Goal: Information Seeking & Learning: Compare options

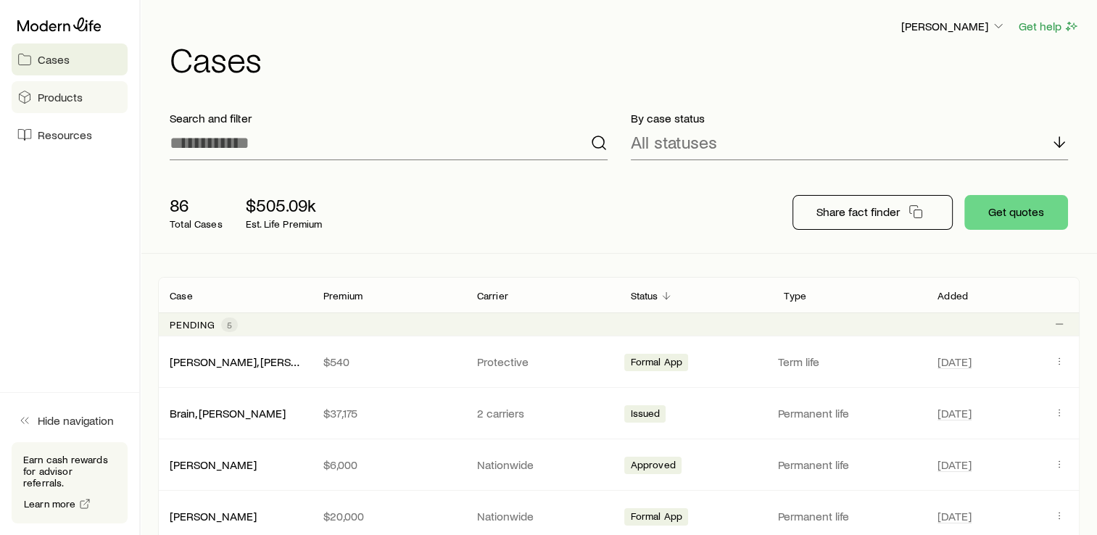
click at [72, 93] on span "Products" at bounding box center [60, 97] width 45 height 15
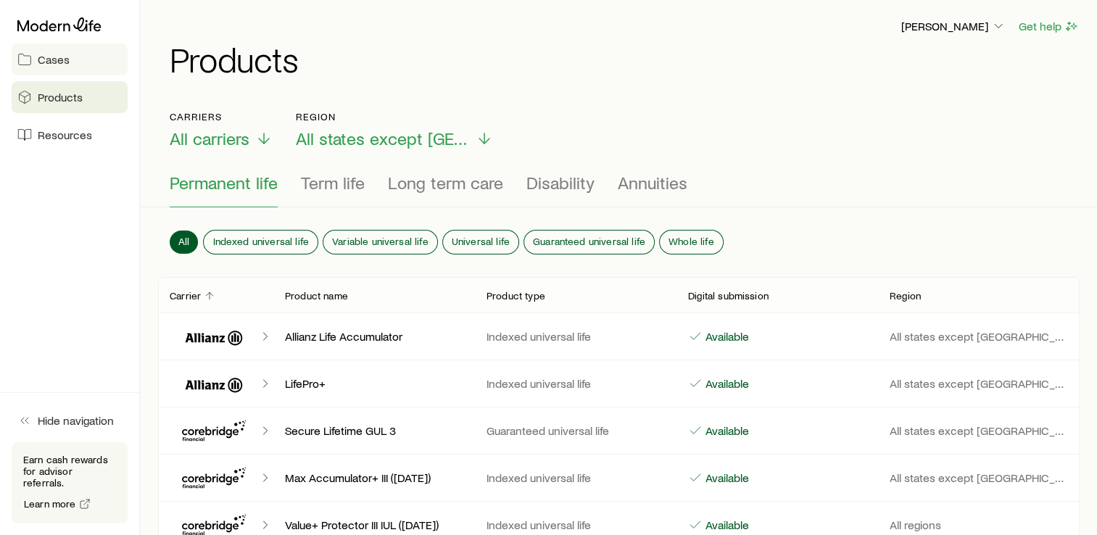
click at [57, 65] on span "Cases" at bounding box center [54, 59] width 32 height 15
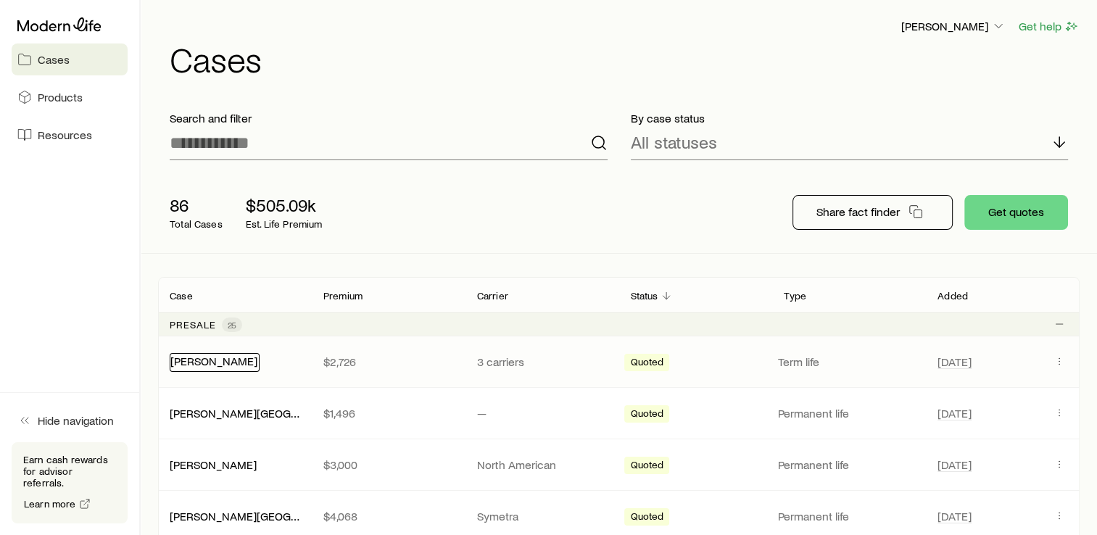
click at [231, 367] on link "[PERSON_NAME]" at bounding box center [213, 361] width 87 height 14
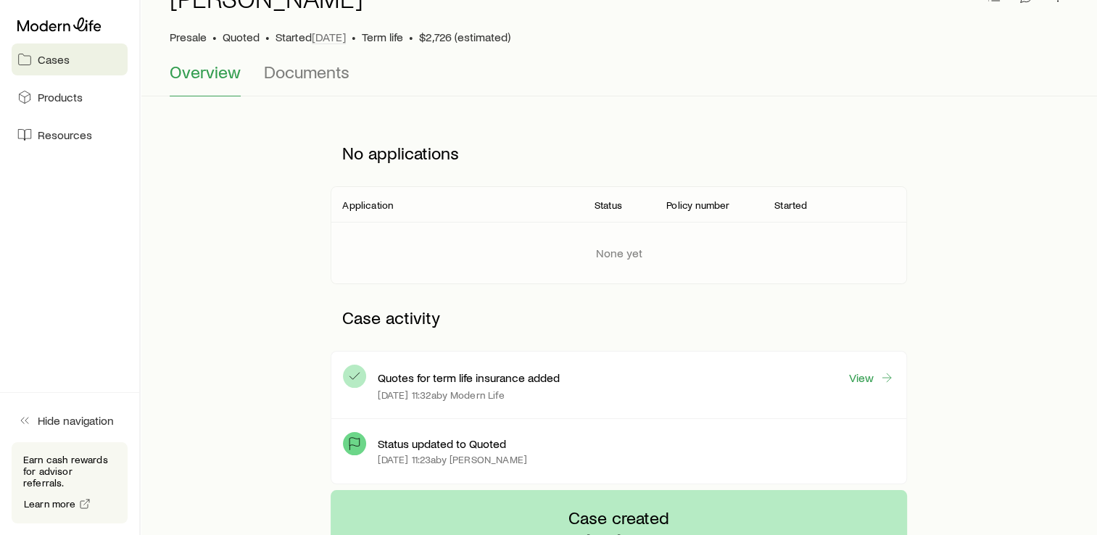
scroll to position [96, 0]
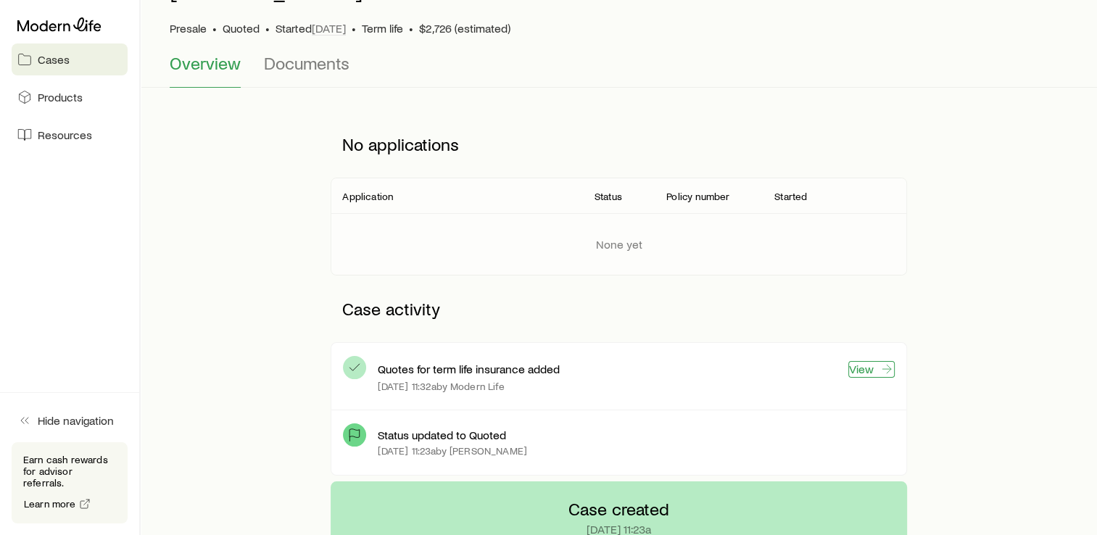
click at [867, 373] on link "View" at bounding box center [871, 369] width 46 height 17
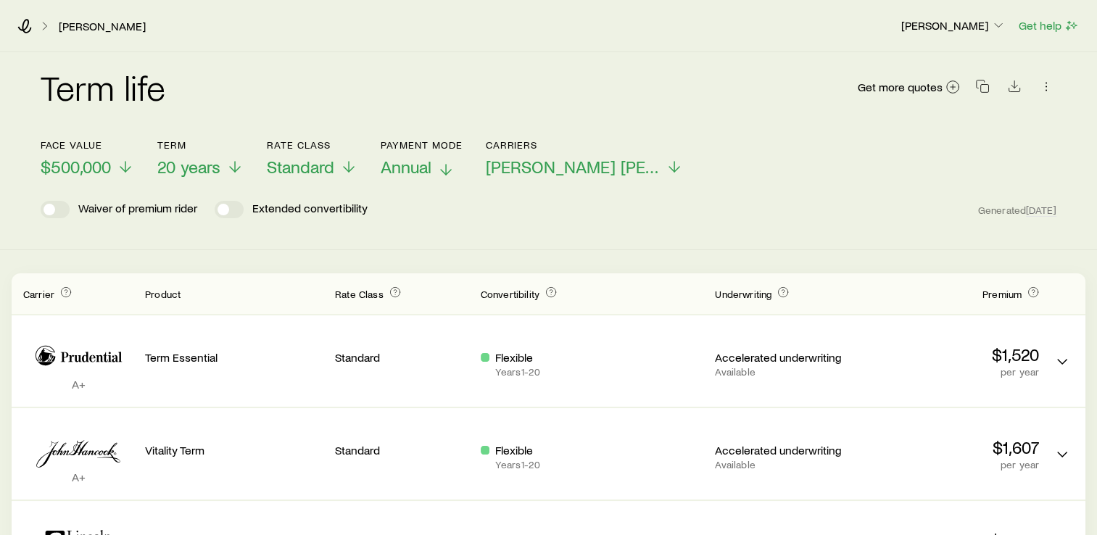
click at [402, 167] on span "Annual" at bounding box center [406, 167] width 51 height 20
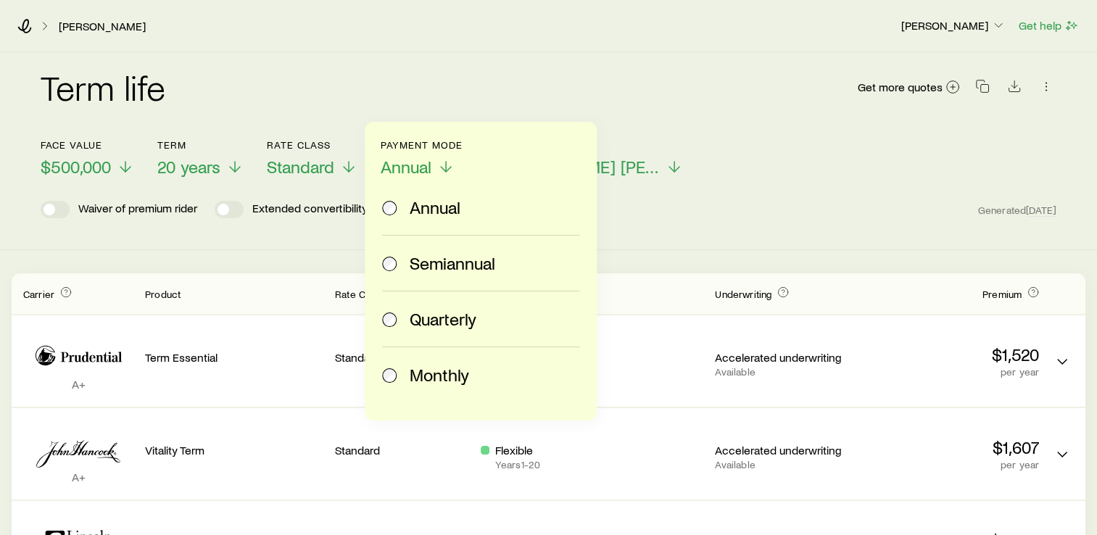
click at [400, 379] on div "Monthly" at bounding box center [477, 375] width 191 height 20
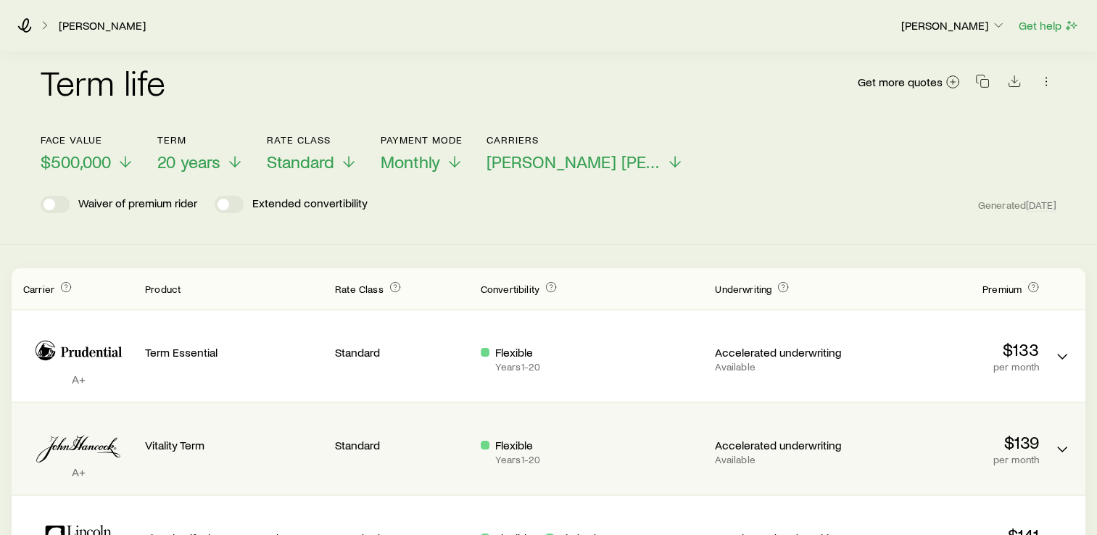
scroll to position [61, 0]
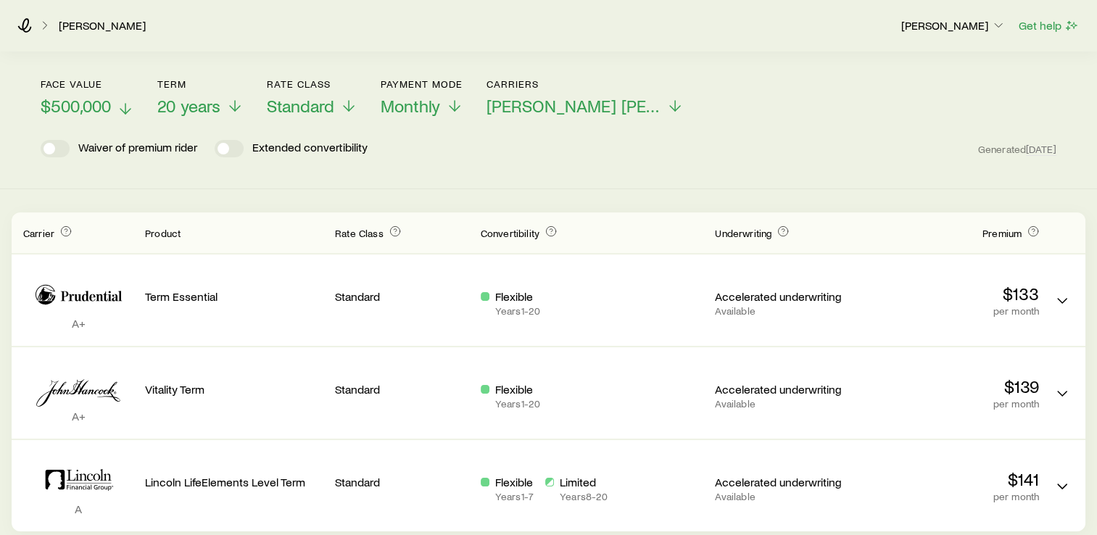
click at [125, 113] on polyline at bounding box center [125, 111] width 10 height 5
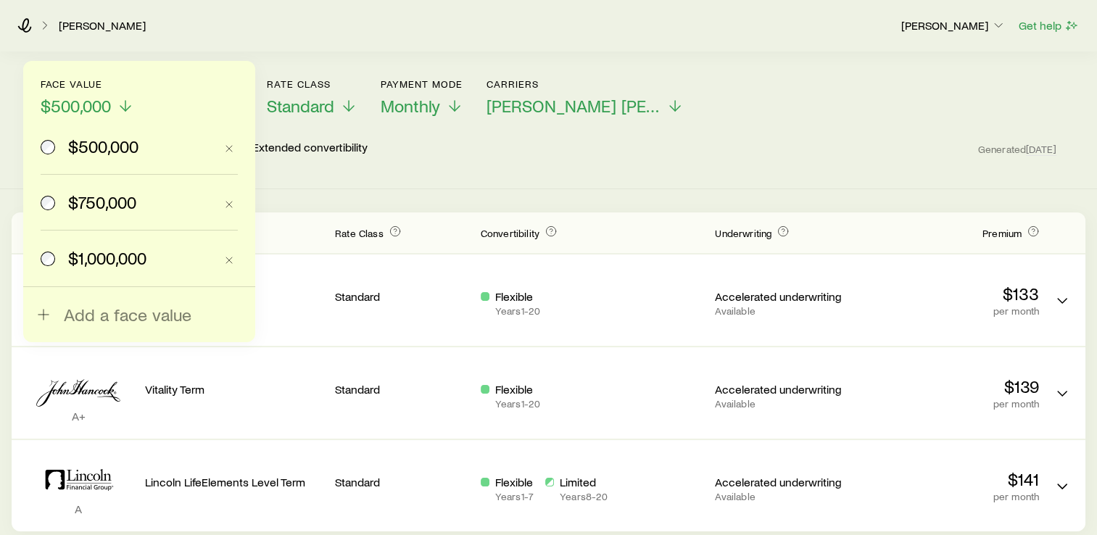
click at [81, 204] on span "$750,000" at bounding box center [102, 202] width 68 height 20
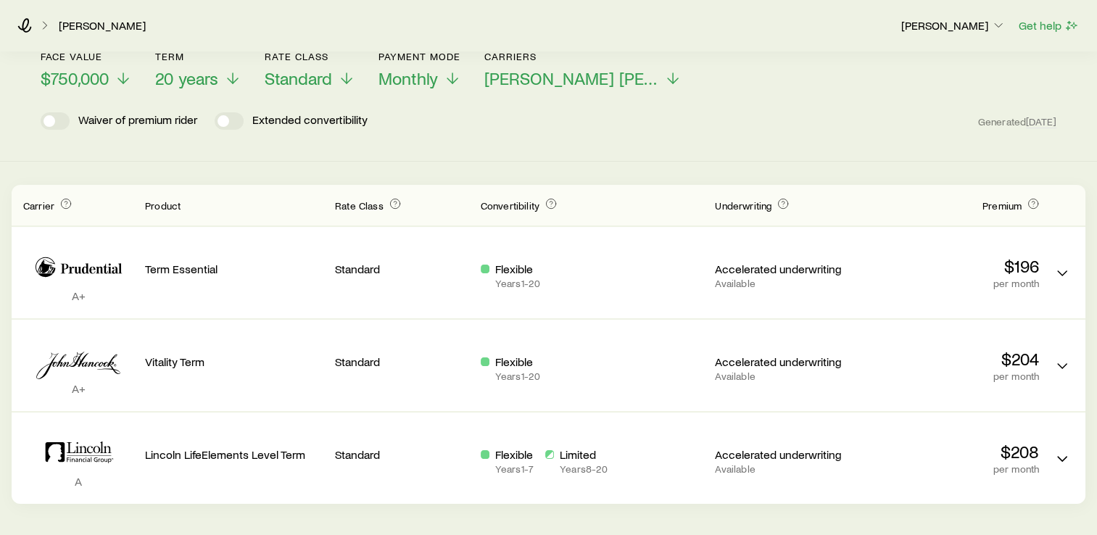
scroll to position [94, 0]
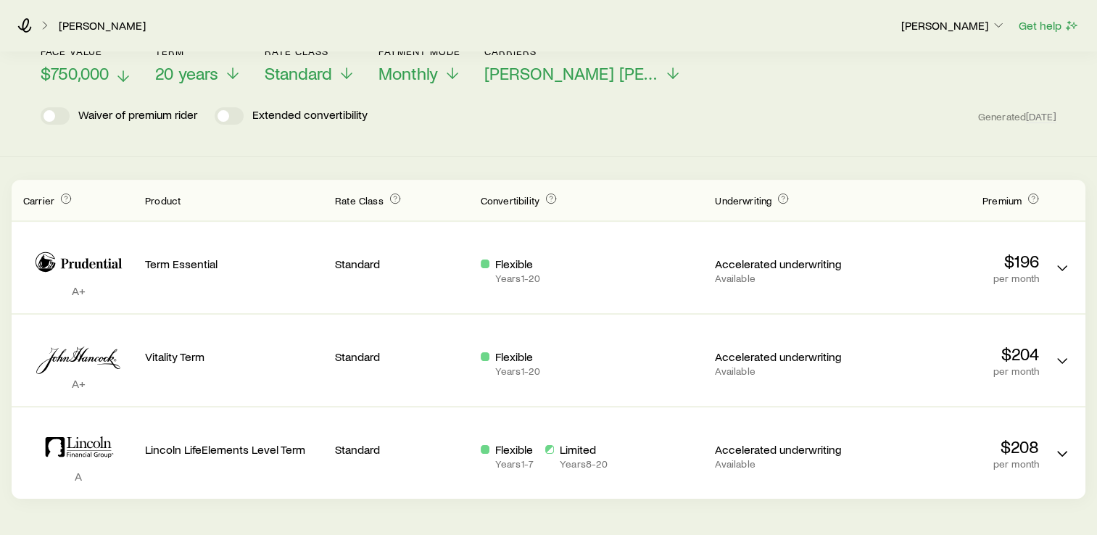
click at [123, 80] on line at bounding box center [123, 76] width 0 height 10
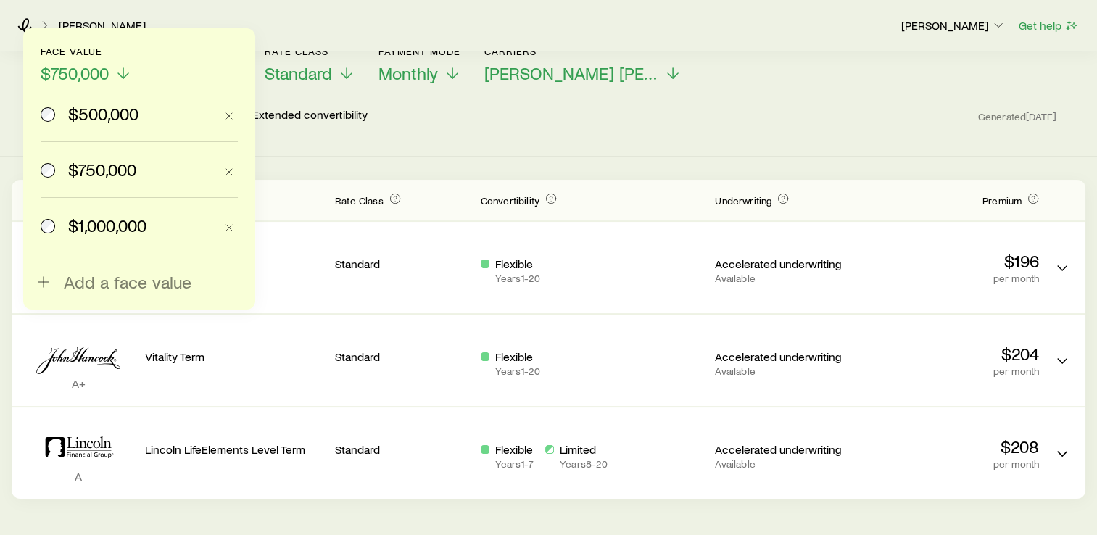
click at [55, 222] on span at bounding box center [49, 225] width 16 height 20
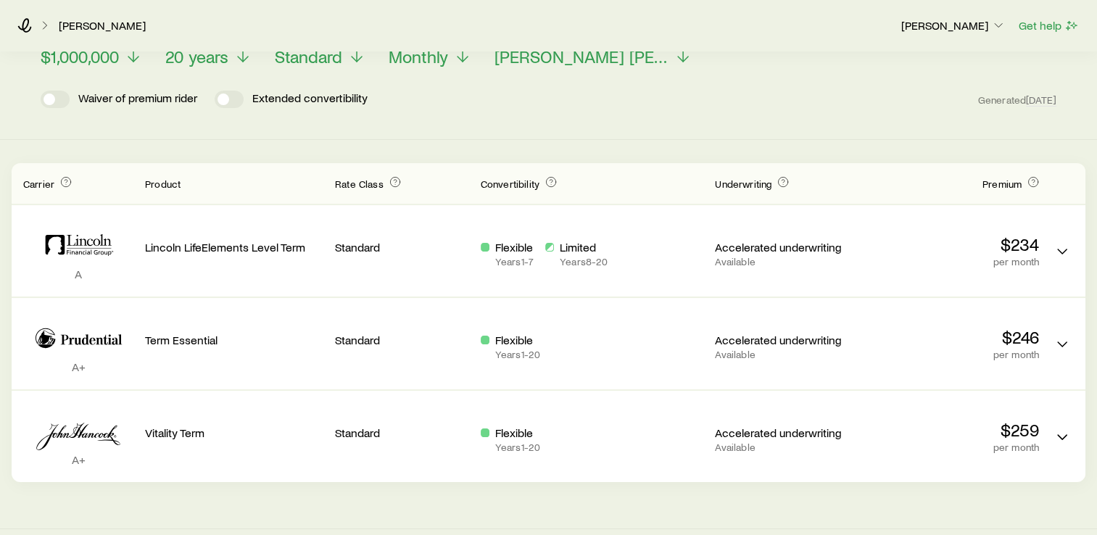
scroll to position [111, 0]
click at [162, 146] on div "Term life Get more quotes Face value $1,000,000 Term 20 years Rate Class Standa…" at bounding box center [548, 211] width 1097 height 540
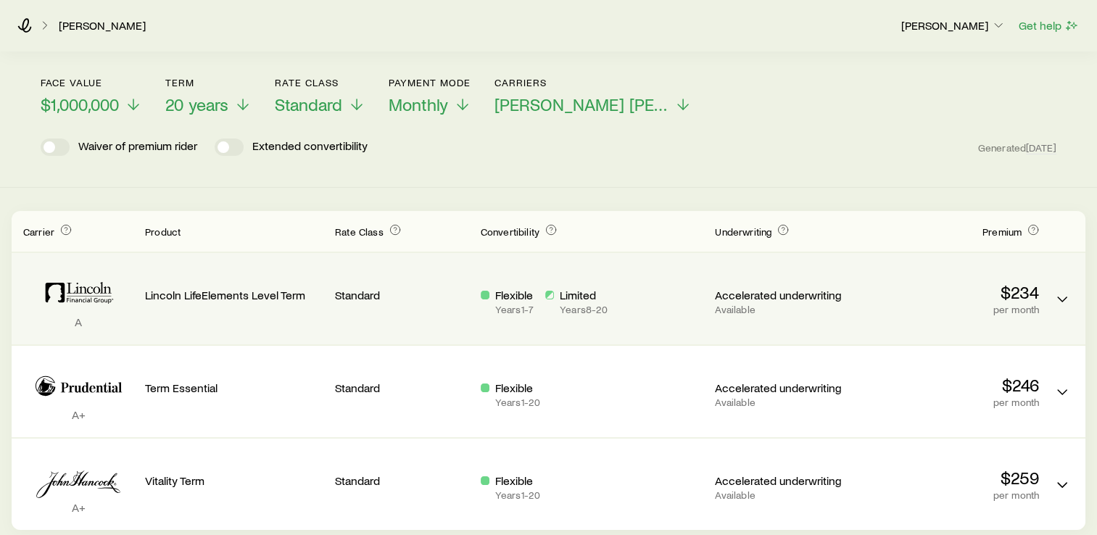
scroll to position [64, 0]
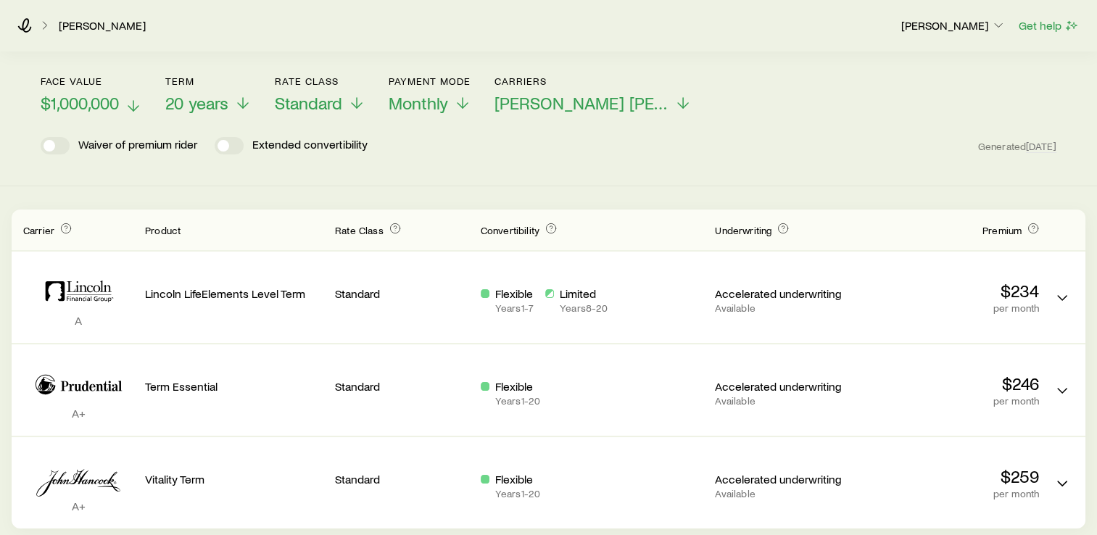
click at [128, 107] on icon at bounding box center [133, 105] width 17 height 17
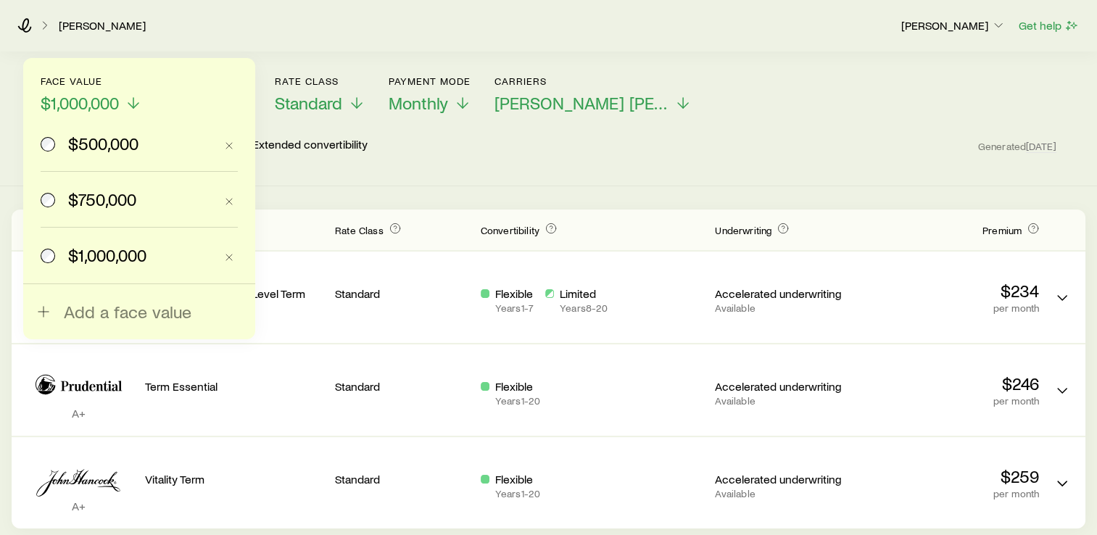
click at [63, 204] on div "$750,000" at bounding box center [128, 199] width 174 height 20
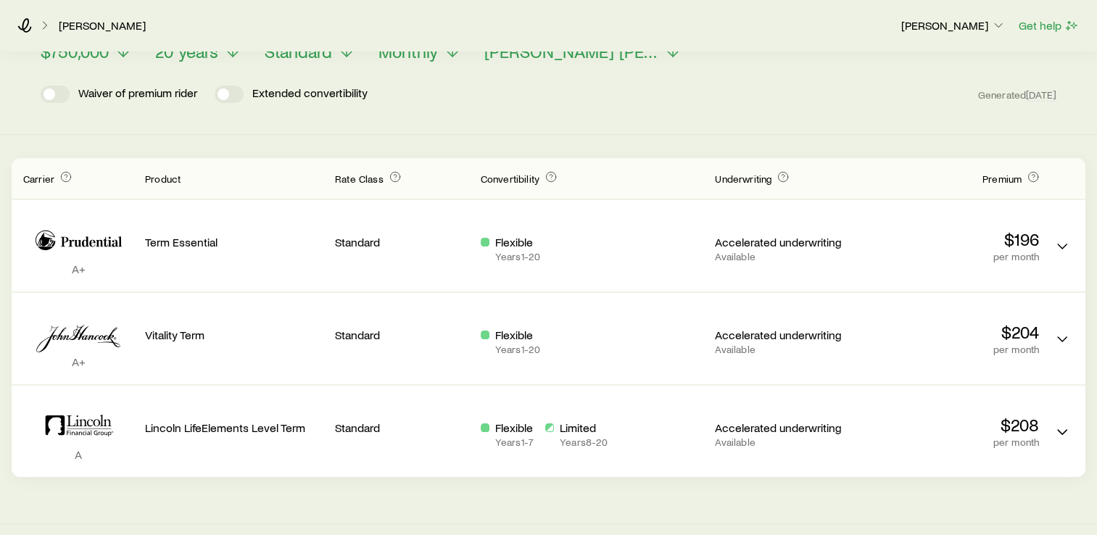
scroll to position [0, 0]
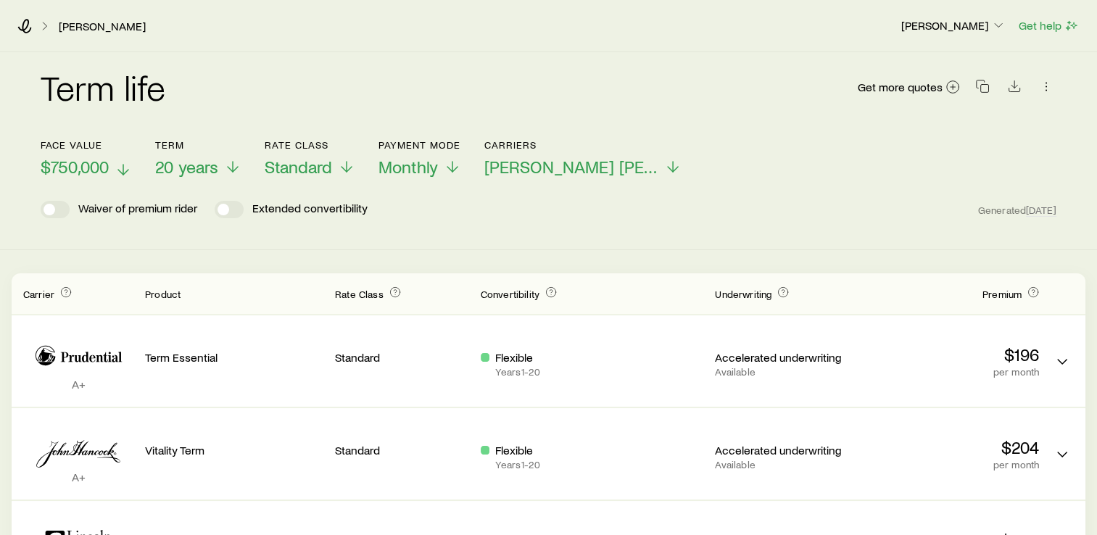
click at [104, 177] on button "Face value $750,000" at bounding box center [86, 158] width 91 height 38
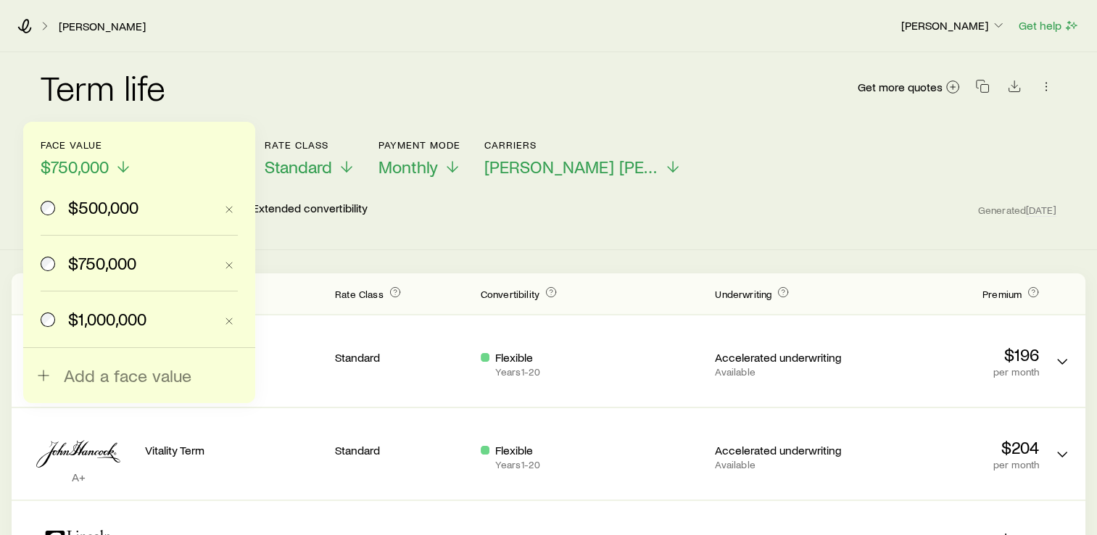
click at [78, 325] on span "$1,000,000" at bounding box center [107, 319] width 78 height 20
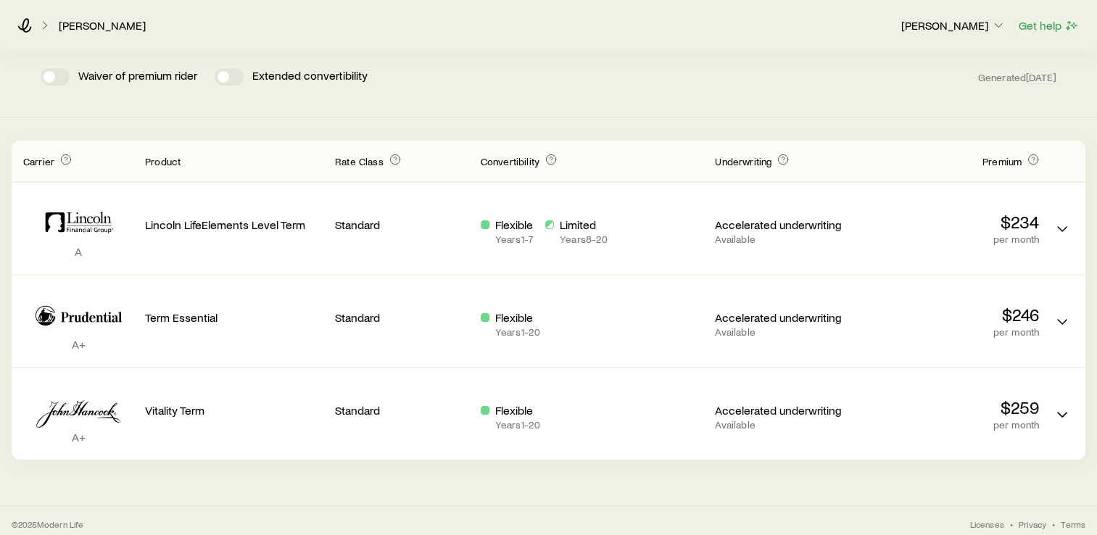
scroll to position [133, 0]
